Goal: Transaction & Acquisition: Purchase product/service

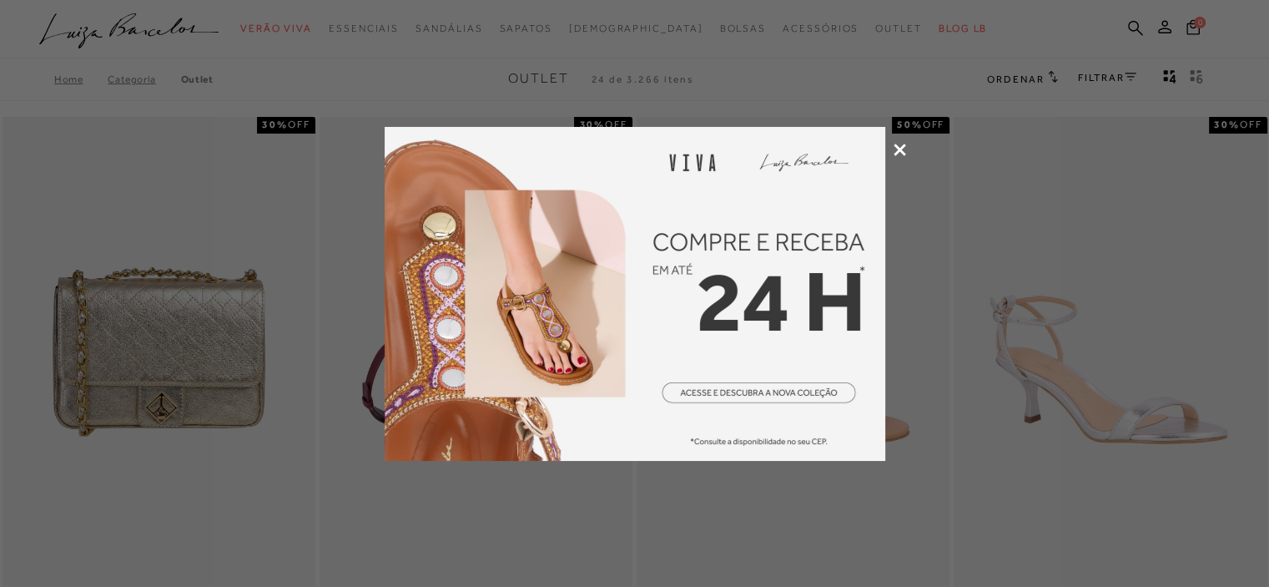
click at [894, 153] on icon at bounding box center [900, 150] width 13 height 13
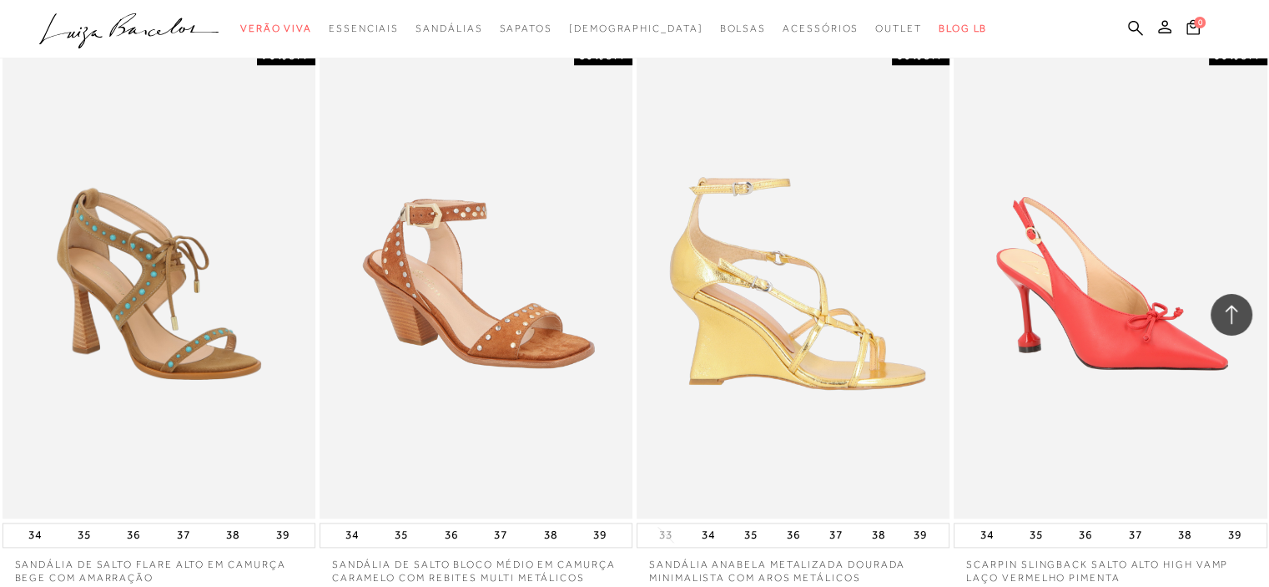
scroll to position [1836, 0]
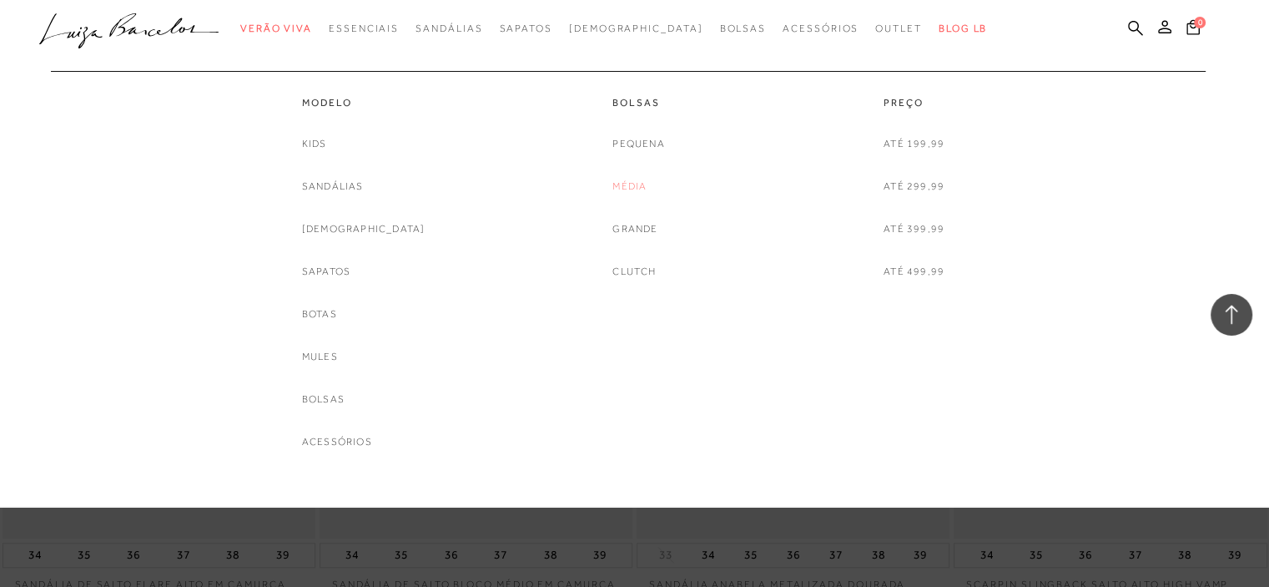
click at [626, 184] on link "Média" at bounding box center [630, 187] width 34 height 18
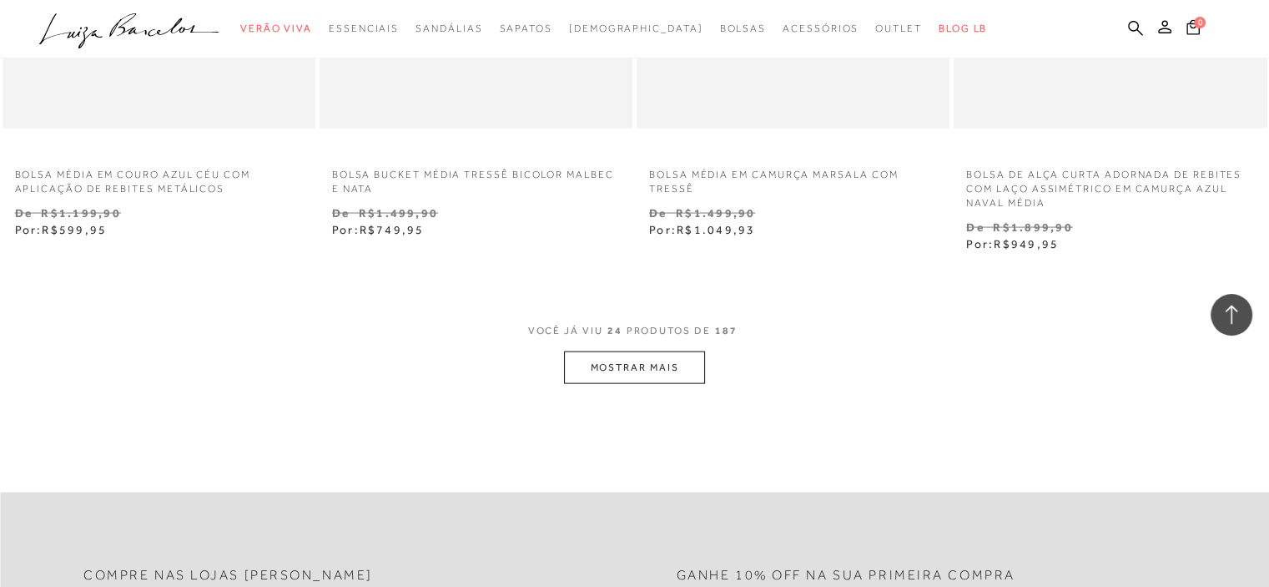
scroll to position [3422, 0]
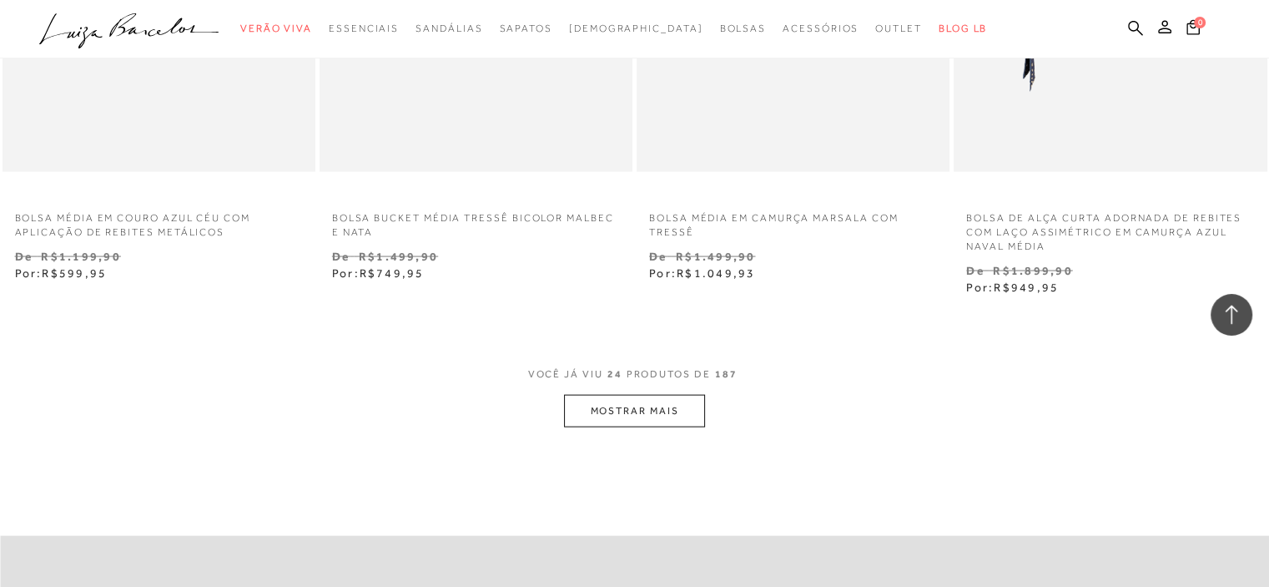
click at [598, 403] on button "MOSTRAR MAIS" at bounding box center [634, 411] width 140 height 33
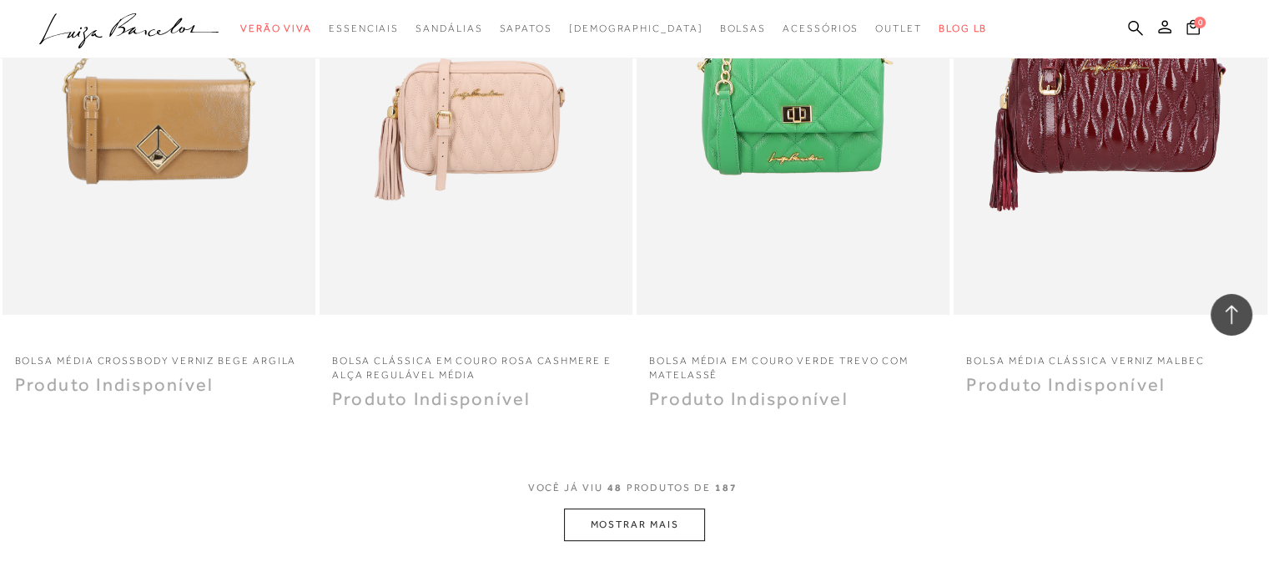
scroll to position [6844, 0]
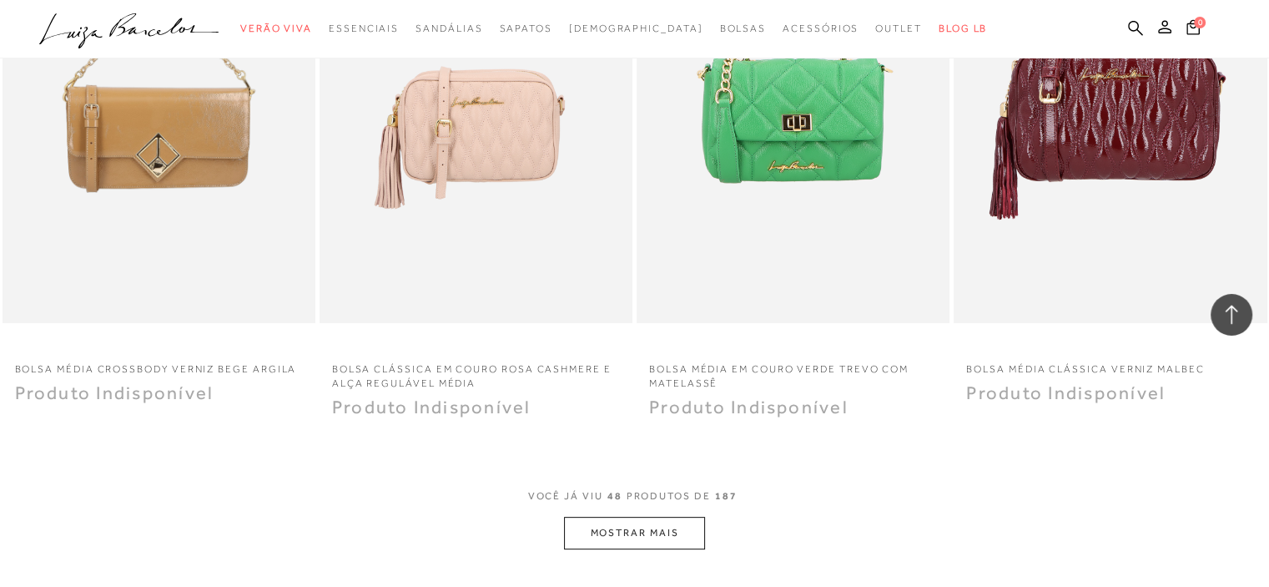
click at [628, 530] on button "MOSTRAR MAIS" at bounding box center [634, 533] width 140 height 33
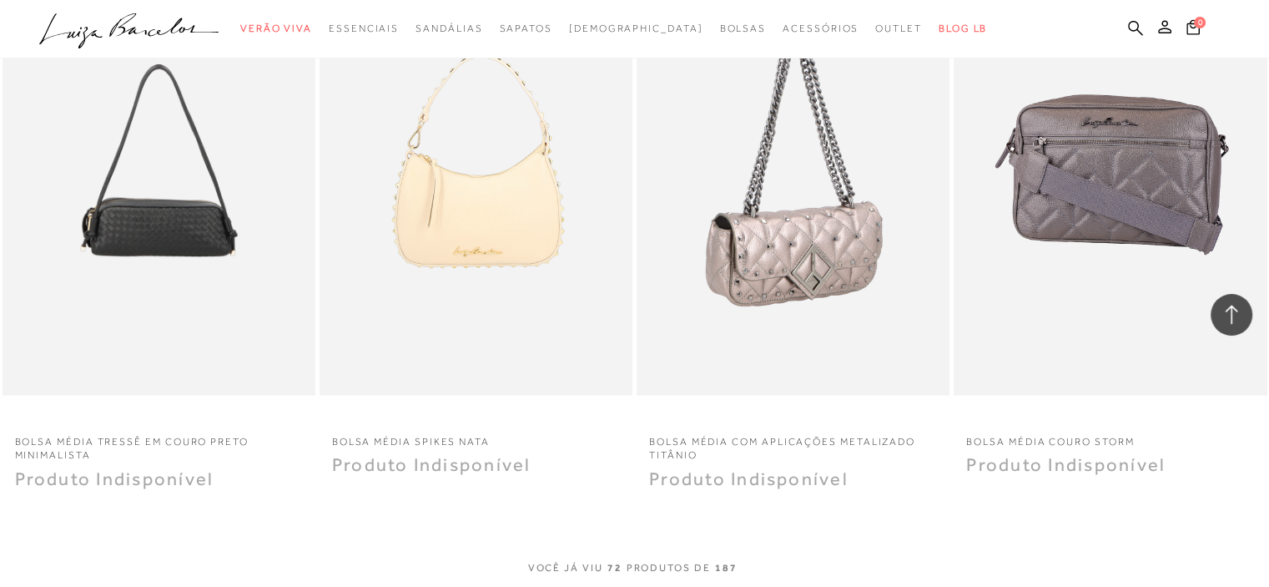
scroll to position [10266, 0]
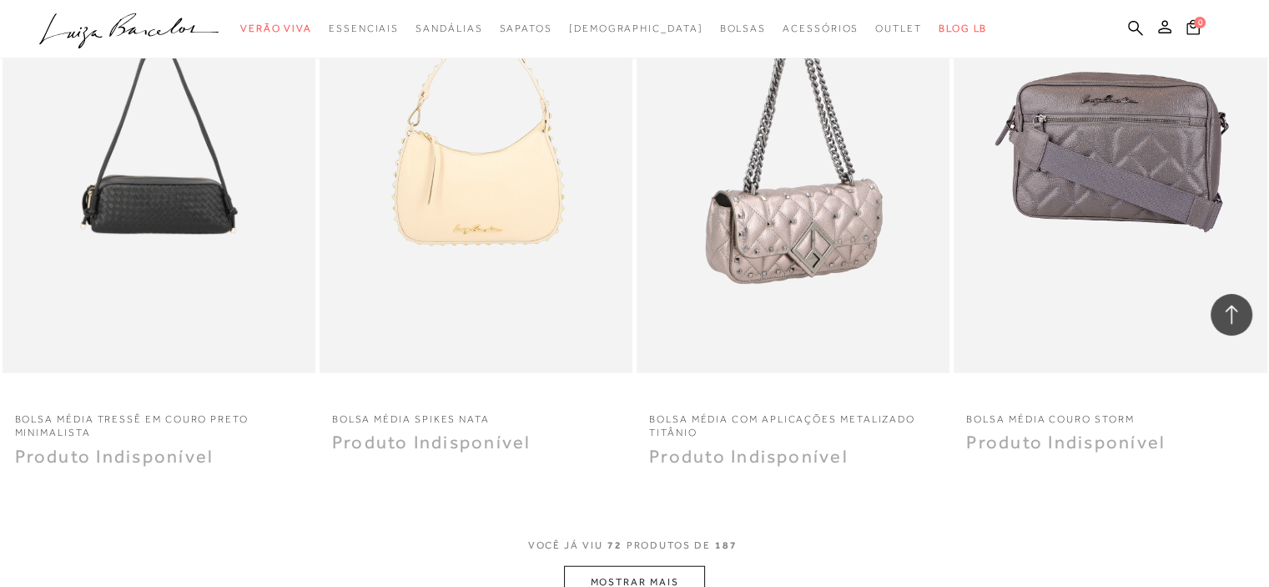
click at [764, 226] on img at bounding box center [793, 138] width 311 height 470
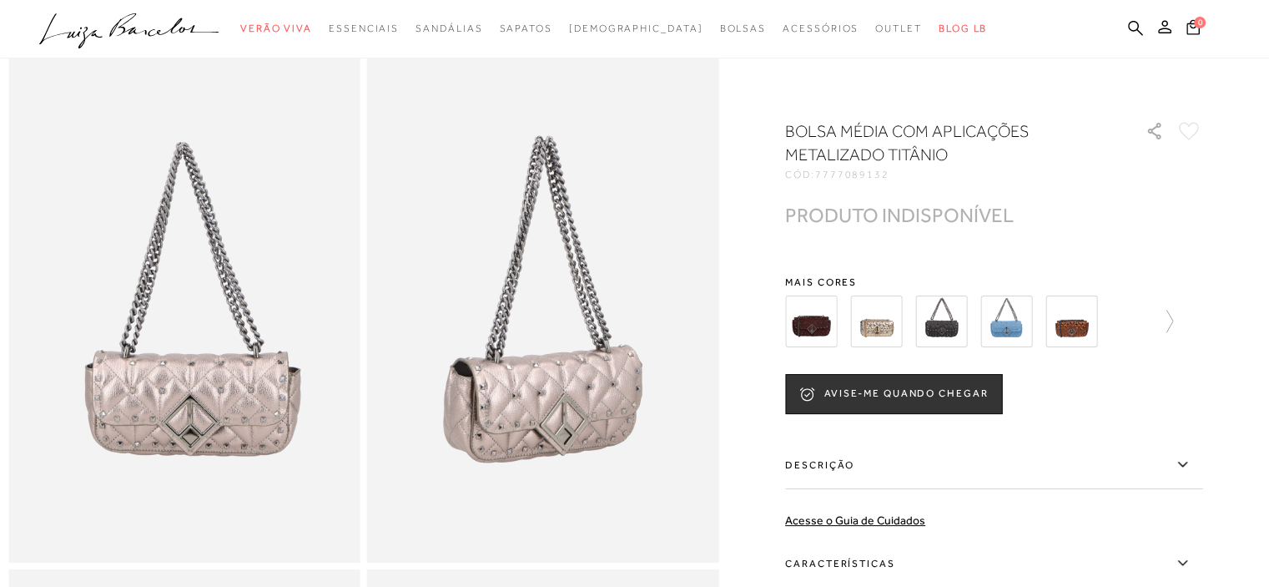
click at [830, 154] on h1 "BOLSA MÉDIA COM APLICAÇÕES METALIZADO TITÂNIO" at bounding box center [941, 142] width 313 height 47
copy h1 "METALIZADO"
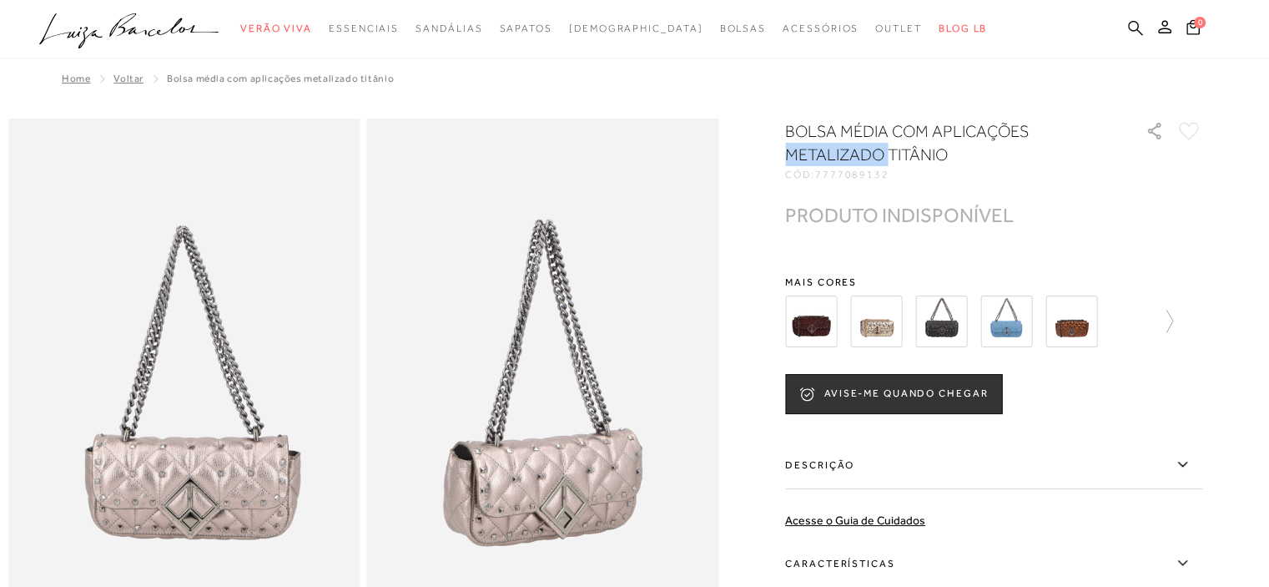
click at [1138, 26] on icon at bounding box center [1135, 27] width 15 height 15
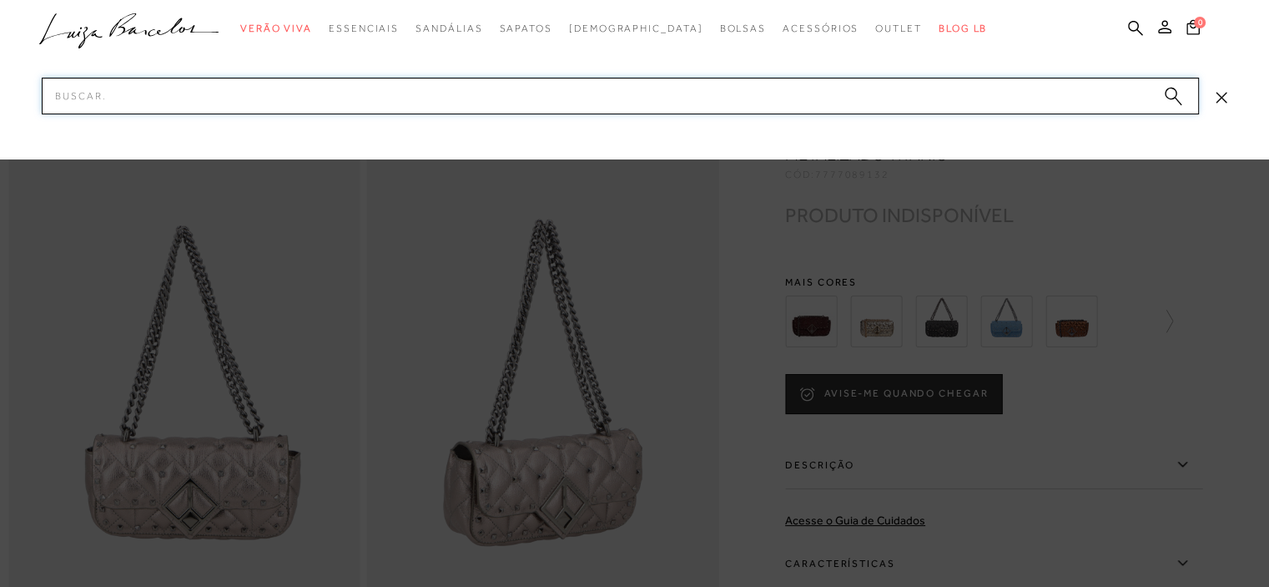
paste input "METALIZADO"
type input "METALIZADO"
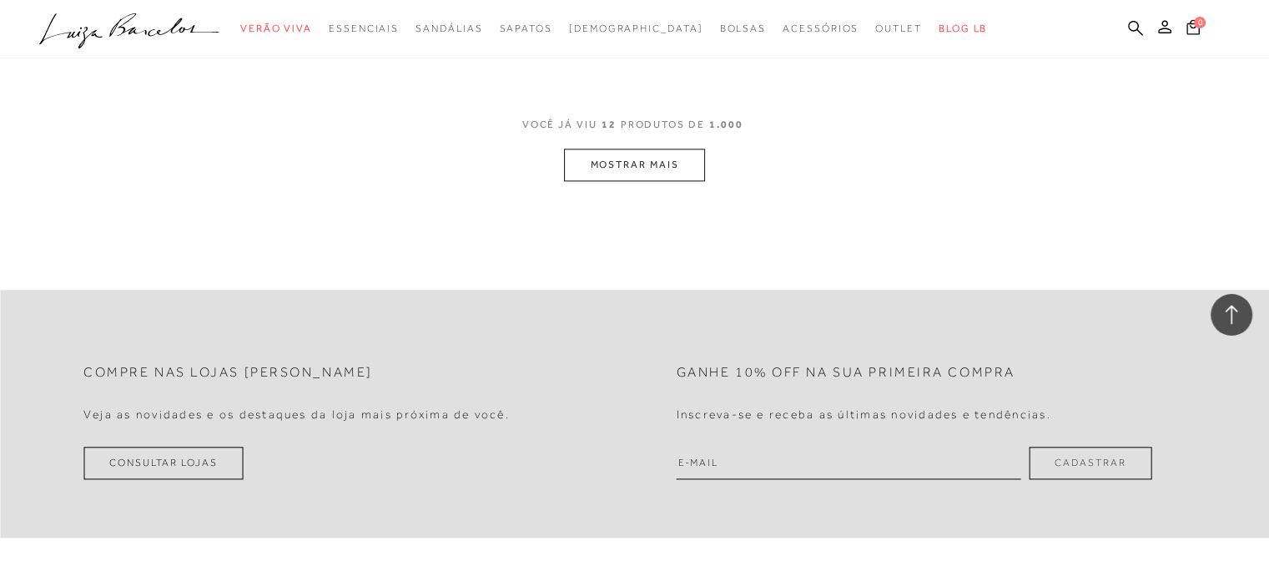
scroll to position [1920, 0]
